Goal: Find specific page/section: Find specific page/section

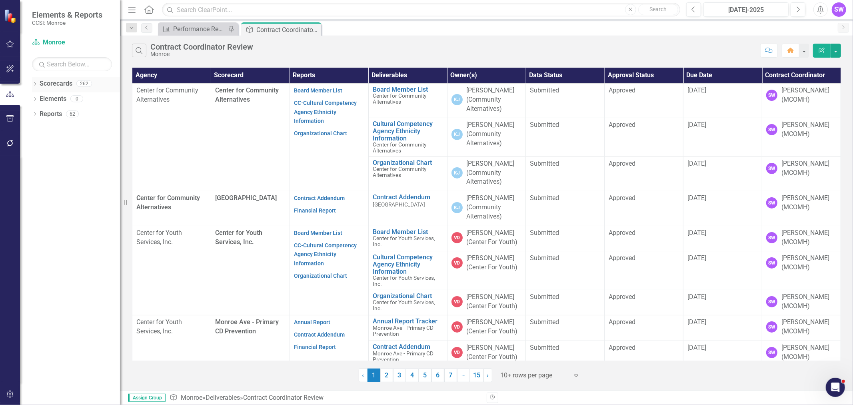
click at [32, 81] on div "Dropdown" at bounding box center [35, 84] width 6 height 7
click at [35, 98] on div "Dropdown Scorecards 262 Dropdown [GEOGRAPHIC_DATA] Dropdown [DEMOGRAPHIC_DATA] …" at bounding box center [76, 92] width 88 height 30
click at [39, 96] on icon "Dropdown" at bounding box center [39, 98] width 6 height 5
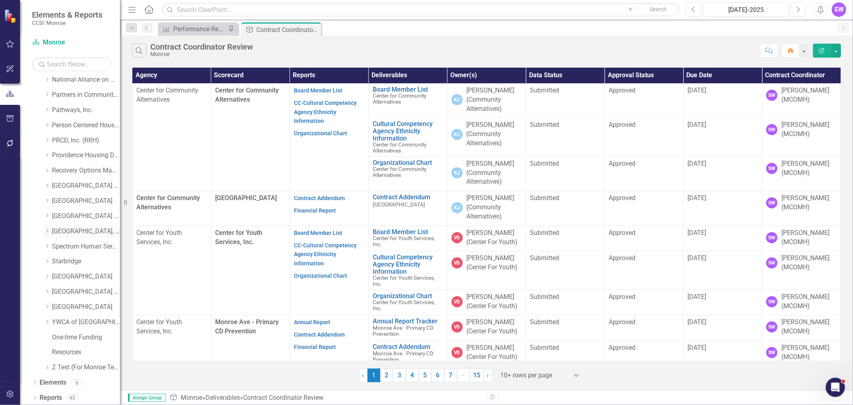
scroll to position [369, 0]
click at [47, 272] on div "Dropdown" at bounding box center [47, 275] width 6 height 7
click at [81, 274] on link "[GEOGRAPHIC_DATA]" at bounding box center [86, 274] width 68 height 9
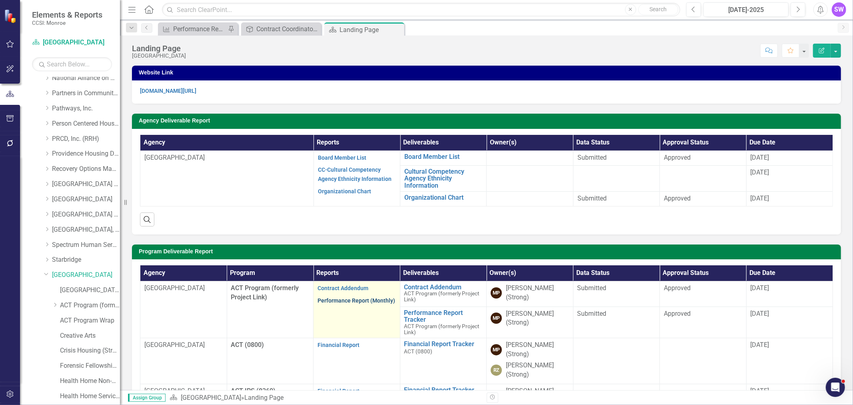
click at [347, 302] on link "Performance Report (Monthly)" at bounding box center [357, 300] width 78 height 6
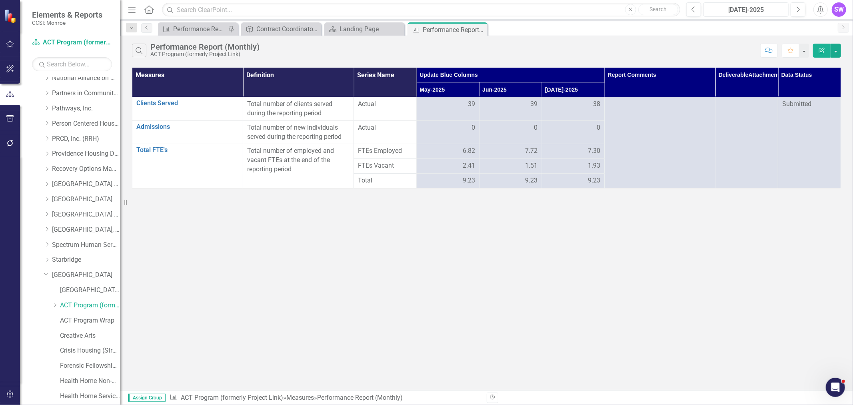
click at [765, 6] on div "[DATE]-2025" at bounding box center [747, 10] width 80 height 10
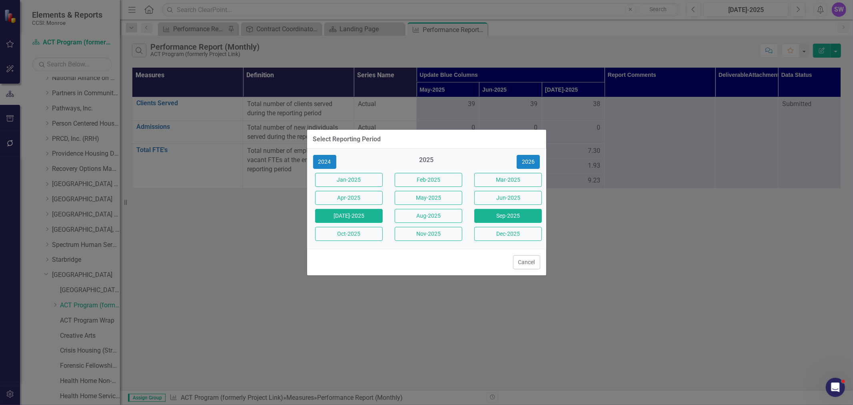
click at [513, 216] on button "Sep-2025" at bounding box center [509, 216] width 68 height 14
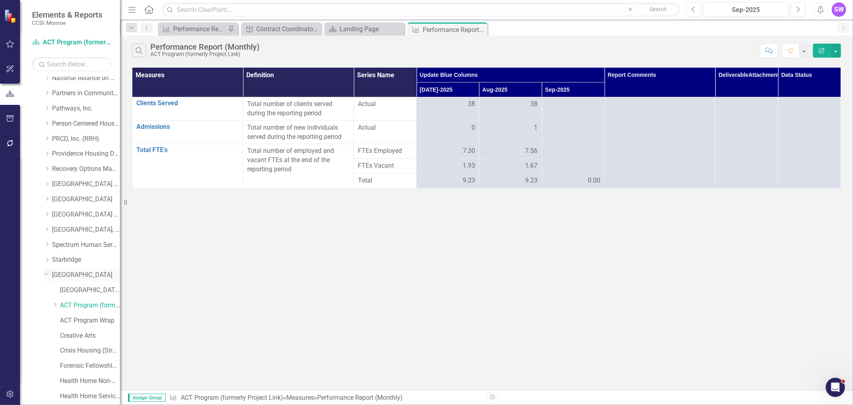
click at [76, 274] on link "[GEOGRAPHIC_DATA]" at bounding box center [86, 274] width 68 height 9
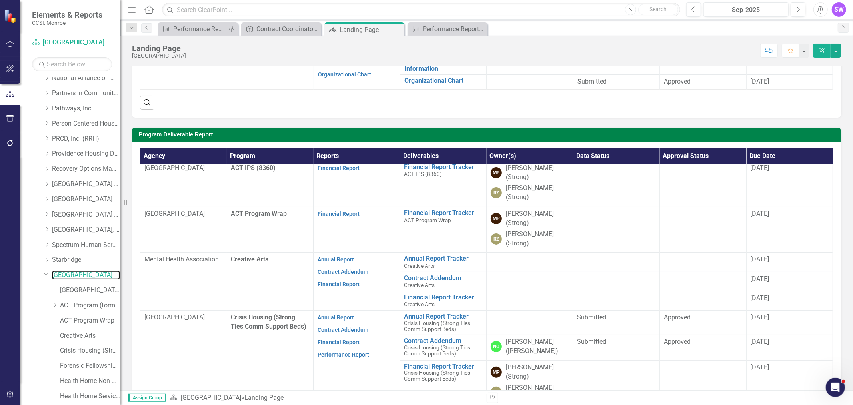
scroll to position [118, 0]
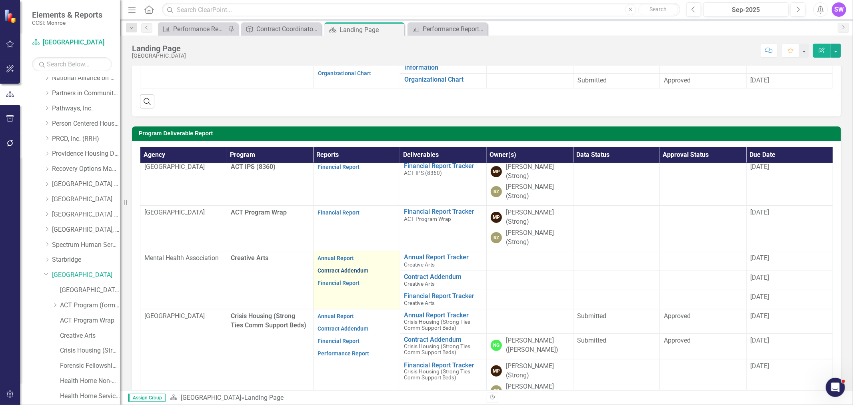
click at [339, 267] on link "Contract Addendum" at bounding box center [343, 270] width 51 height 6
